Goal: Obtain resource: Download file/media

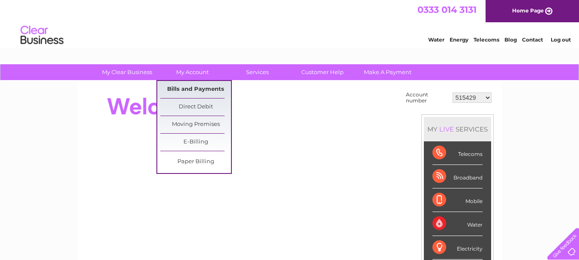
click at [175, 87] on link "Bills and Payments" at bounding box center [195, 89] width 71 height 17
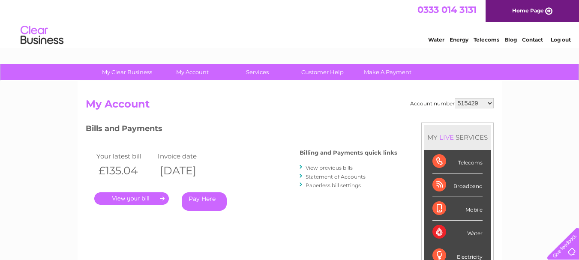
click at [332, 167] on link "View previous bills" at bounding box center [329, 168] width 47 height 6
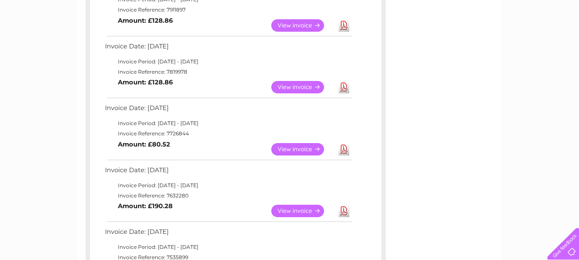
scroll to position [371, 0]
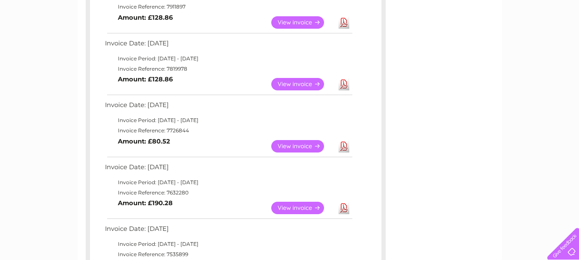
click at [299, 145] on link "View" at bounding box center [302, 146] width 63 height 12
click at [344, 147] on link "Download" at bounding box center [344, 146] width 11 height 12
click at [520, 184] on div "My Clear Business Login Details My Details My Preferences Link Account My Accou…" at bounding box center [289, 144] width 579 height 903
click at [516, 196] on div "My Clear Business Login Details My Details My Preferences Link Account My Accou…" at bounding box center [289, 144] width 579 height 903
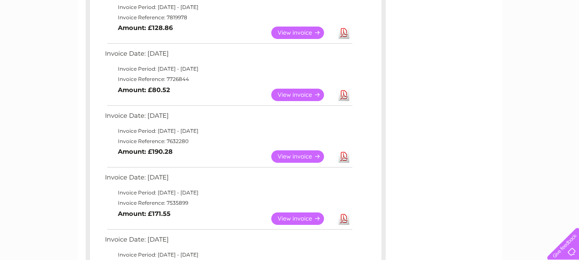
scroll to position [440, 0]
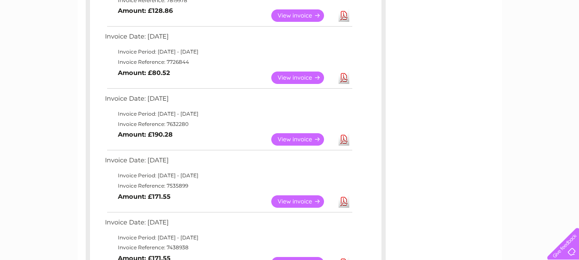
click at [344, 140] on link "Download" at bounding box center [344, 139] width 11 height 12
click at [479, 152] on div "Account number 515429 30323725 Previous Invoices Download or view any of your p…" at bounding box center [290, 10] width 425 height 739
click at [344, 200] on link "Download" at bounding box center [344, 202] width 11 height 12
click at [501, 168] on div "Account number 515429 30323725 Previous Invoices Download or view any of your p…" at bounding box center [290, 10] width 425 height 739
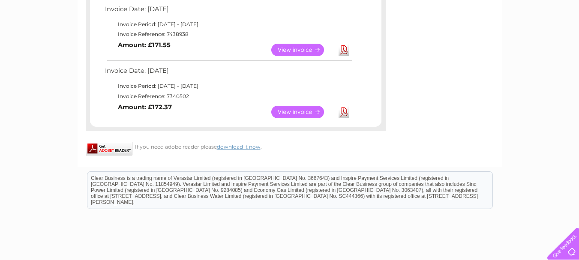
scroll to position [670, 0]
